Goal: Ask a question

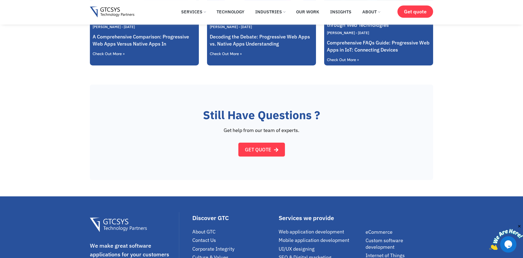
scroll to position [500, 0]
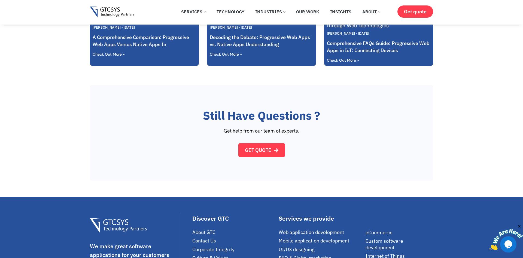
drag, startPoint x: 319, startPoint y: 116, endPoint x: 312, endPoint y: 116, distance: 6.6
click at [318, 116] on h2 "Still Have Questions ?" at bounding box center [261, 116] width 343 height 14
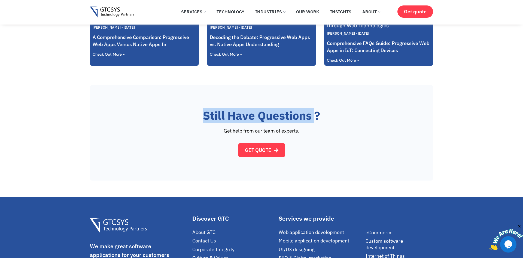
drag, startPoint x: 312, startPoint y: 116, endPoint x: 195, endPoint y: 113, distance: 117.0
click at [195, 113] on h2 "Still Have Questions ?" at bounding box center [261, 116] width 343 height 14
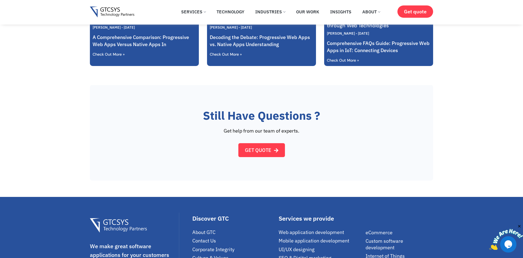
click at [195, 113] on h2 "Still Have Questions ?" at bounding box center [261, 116] width 343 height 14
click at [206, 112] on h2 "Still Have Questions ?" at bounding box center [261, 116] width 343 height 14
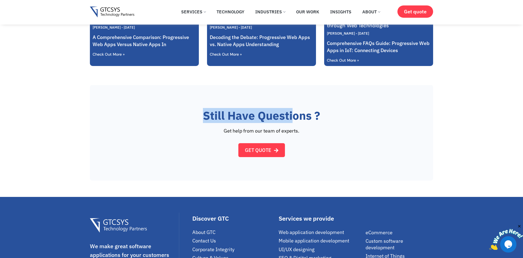
drag, startPoint x: 206, startPoint y: 115, endPoint x: 323, endPoint y: 115, distance: 117.5
click at [301, 117] on h2 "Still Have Questions ?" at bounding box center [261, 116] width 343 height 14
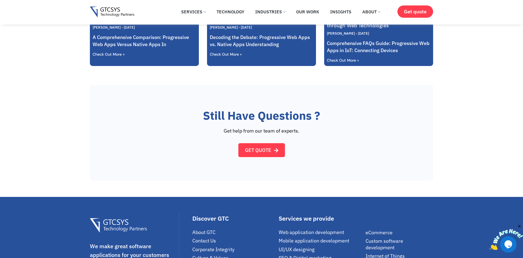
click at [337, 113] on h2 "Still Have Questions ?" at bounding box center [261, 116] width 343 height 14
drag, startPoint x: 329, startPoint y: 118, endPoint x: 325, endPoint y: 120, distance: 5.1
click at [325, 120] on h2 "Still Have Questions ?" at bounding box center [261, 116] width 343 height 14
click at [321, 114] on h2 "Still Have Questions ?" at bounding box center [261, 116] width 343 height 14
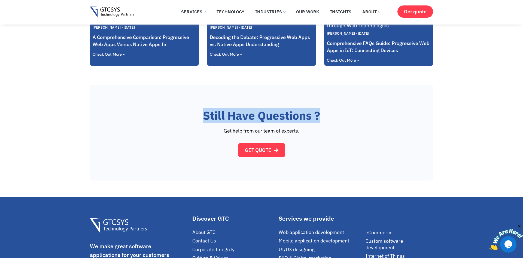
drag, startPoint x: 319, startPoint y: 114, endPoint x: 201, endPoint y: 115, distance: 117.5
click at [201, 115] on h2 "Still Have Questions ?" at bounding box center [261, 116] width 343 height 14
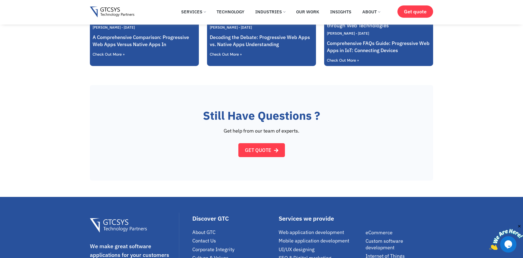
click at [305, 132] on p "Get help from our team of experts." at bounding box center [261, 131] width 343 height 6
click at [306, 131] on p "Get help from our team of experts." at bounding box center [261, 131] width 343 height 6
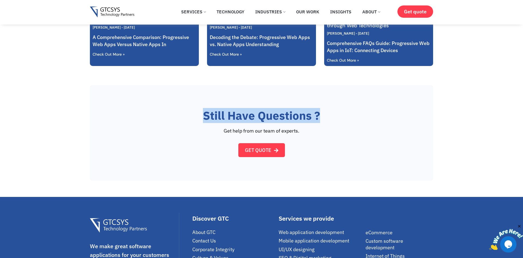
drag, startPoint x: 319, startPoint y: 113, endPoint x: 203, endPoint y: 115, distance: 116.2
click at [203, 115] on h2 "Still Have Questions ?" at bounding box center [261, 116] width 343 height 14
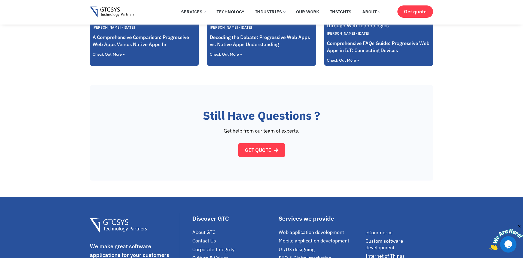
click at [324, 116] on h2 "Still Have Questions ?" at bounding box center [261, 116] width 343 height 14
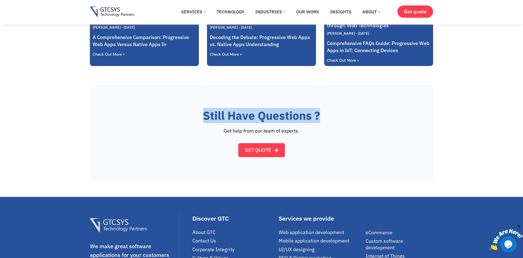
drag, startPoint x: 320, startPoint y: 116, endPoint x: 194, endPoint y: 122, distance: 125.5
click at [194, 122] on h2 "Still Have Questions ?" at bounding box center [261, 116] width 343 height 14
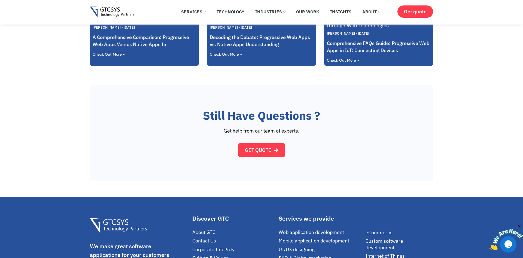
drag, startPoint x: 194, startPoint y: 122, endPoint x: 205, endPoint y: 114, distance: 12.9
click at [203, 116] on h2 "Still Have Questions ?" at bounding box center [261, 116] width 343 height 14
drag, startPoint x: 205, startPoint y: 114, endPoint x: 209, endPoint y: 112, distance: 4.2
click at [208, 113] on h2 "Still Have Questions ?" at bounding box center [261, 116] width 343 height 14
click at [207, 113] on h2 "Still Have Questions ?" at bounding box center [261, 116] width 343 height 14
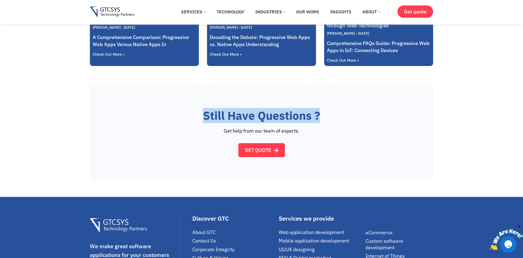
drag, startPoint x: 204, startPoint y: 113, endPoint x: 347, endPoint y: 113, distance: 142.8
click at [347, 113] on h2 "Still Have Questions ?" at bounding box center [261, 116] width 343 height 14
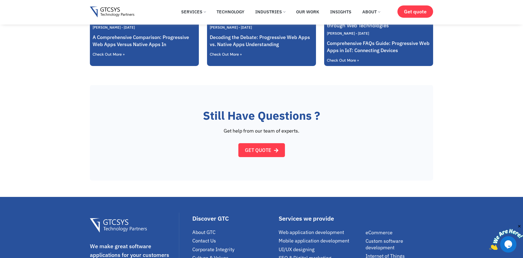
click at [347, 113] on h2 "Still Have Questions ?" at bounding box center [261, 116] width 343 height 14
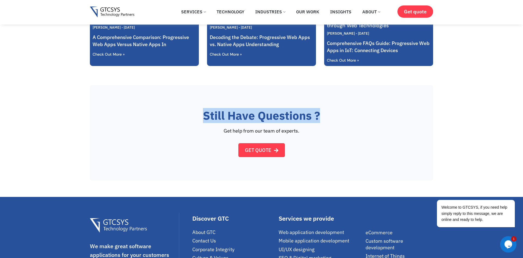
drag, startPoint x: 318, startPoint y: 113, endPoint x: 198, endPoint y: 117, distance: 119.5
click at [198, 117] on h2 "Still Have Questions ?" at bounding box center [261, 116] width 343 height 14
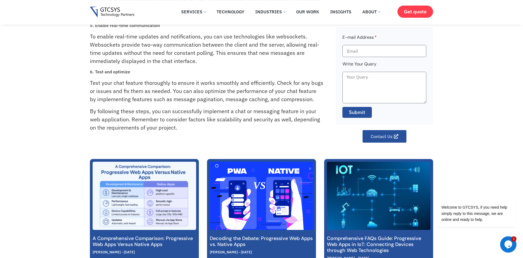
scroll to position [278, 0]
